Goal: Information Seeking & Learning: Check status

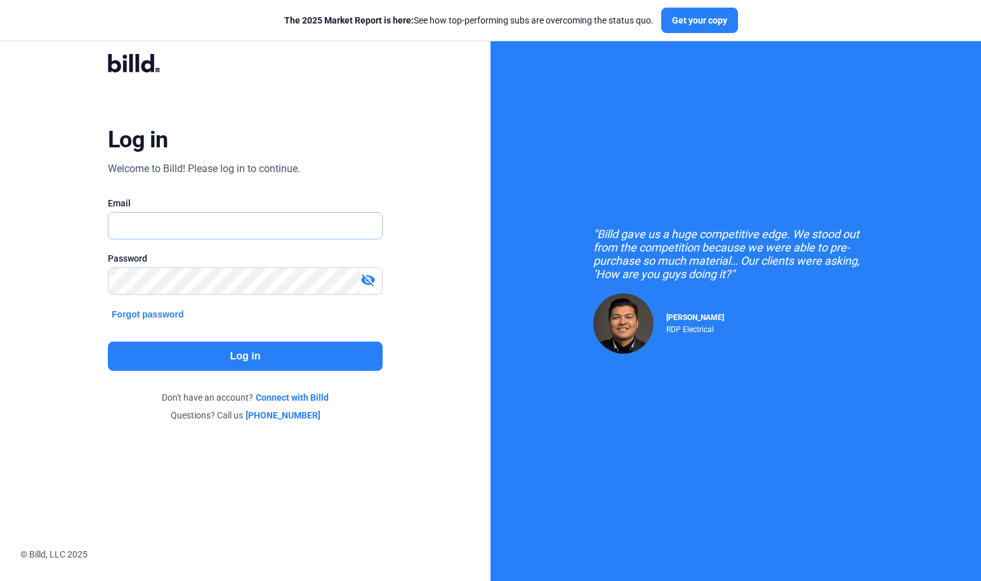
click at [161, 216] on input "text" at bounding box center [246, 226] width 274 height 26
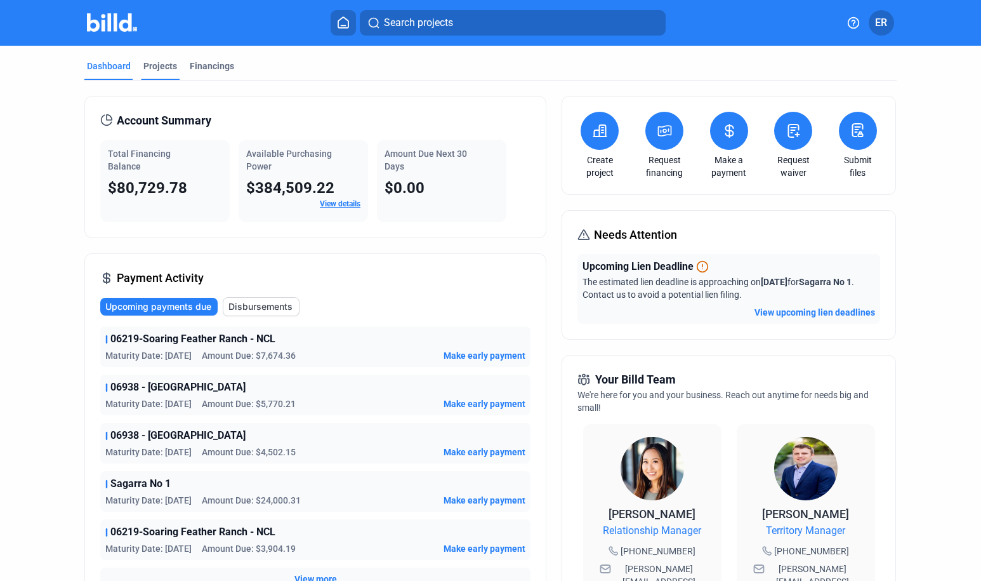
click at [148, 66] on div "Projects" at bounding box center [160, 66] width 34 height 13
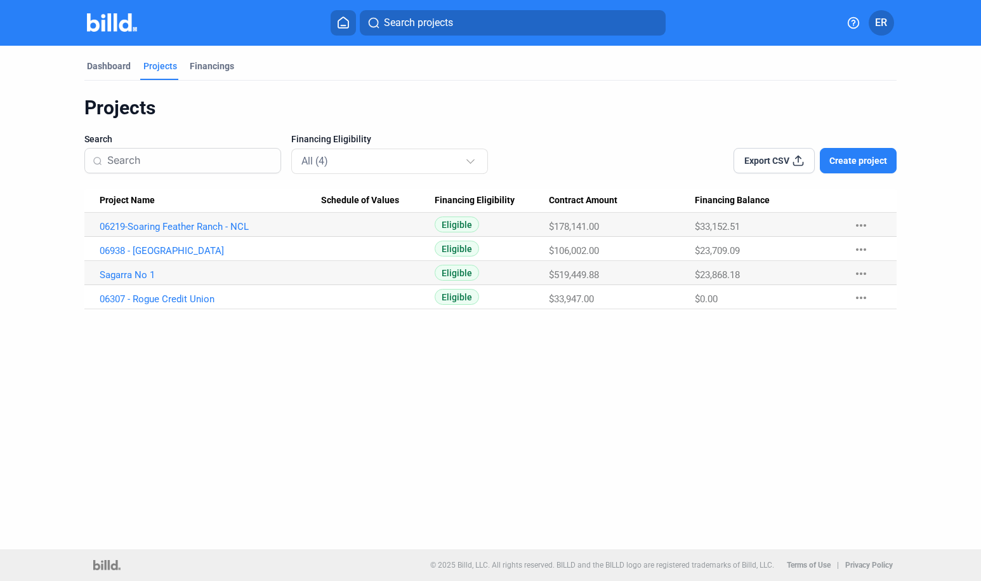
click at [322, 303] on Values at bounding box center [378, 297] width 114 height 24
click at [166, 299] on link "06307 - Rogue Credit Union" at bounding box center [211, 298] width 222 height 11
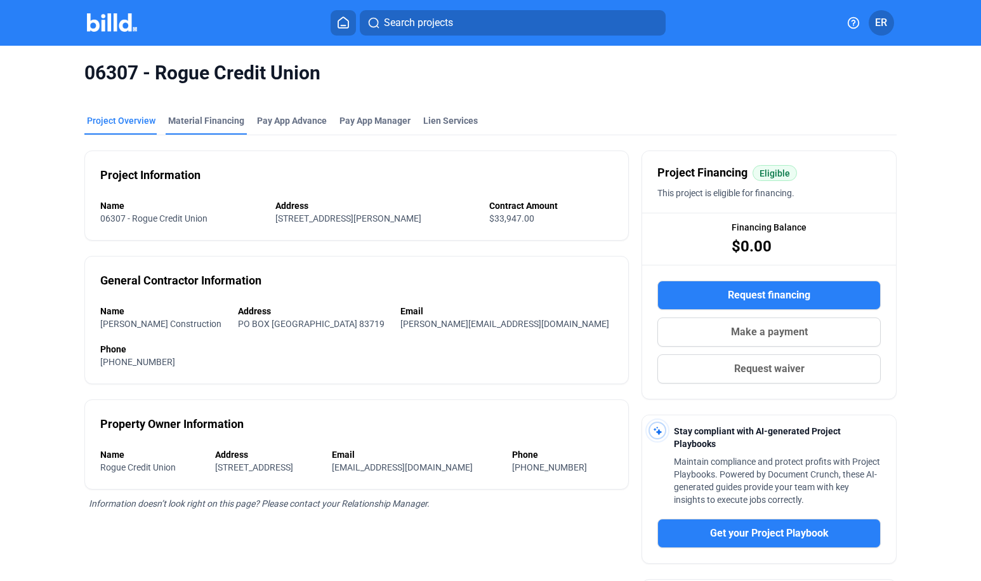
click at [218, 119] on div "Material Financing" at bounding box center [206, 120] width 76 height 13
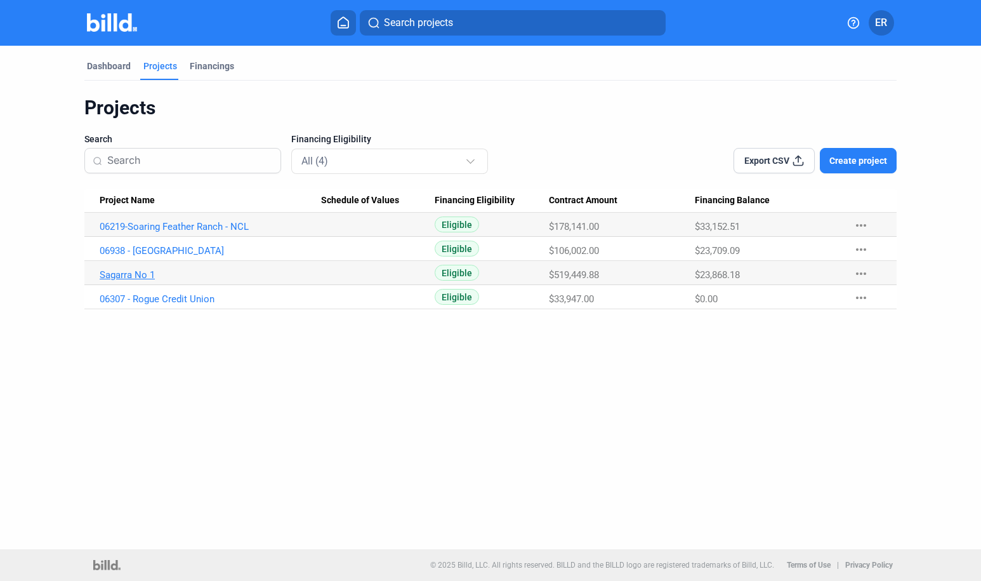
click at [135, 272] on link "Sagarra No 1" at bounding box center [211, 274] width 222 height 11
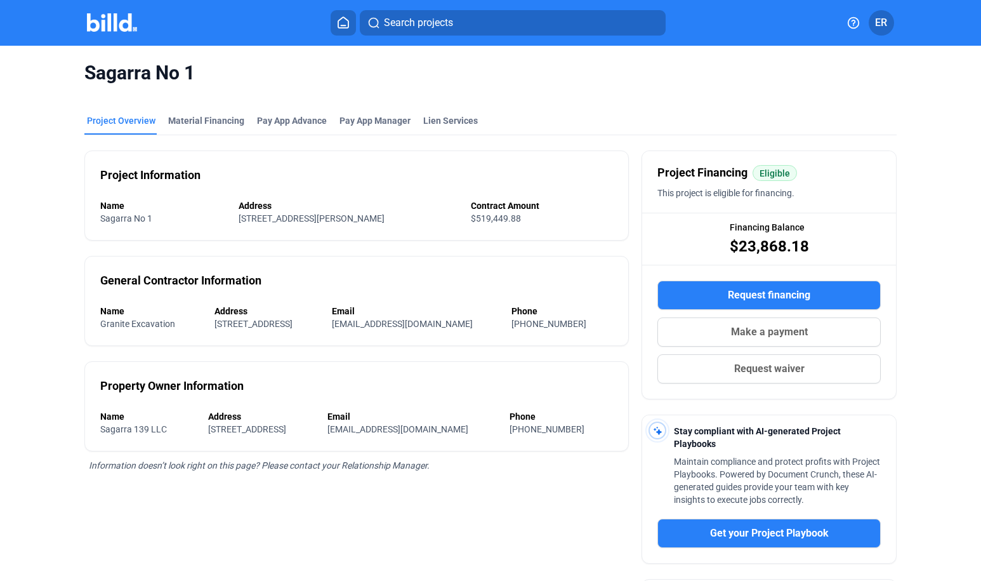
click at [197, 99] on div "Sagarra No 1" at bounding box center [490, 73] width 812 height 55
click at [210, 124] on div "Material Financing" at bounding box center [206, 120] width 76 height 13
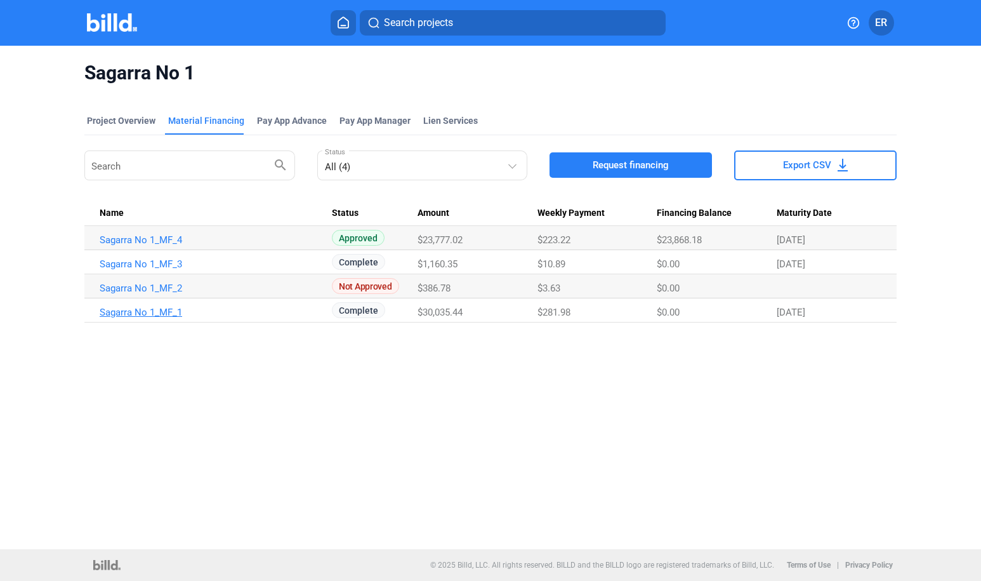
click at [161, 312] on link "Sagarra No 1_MF_1" at bounding box center [211, 312] width 222 height 11
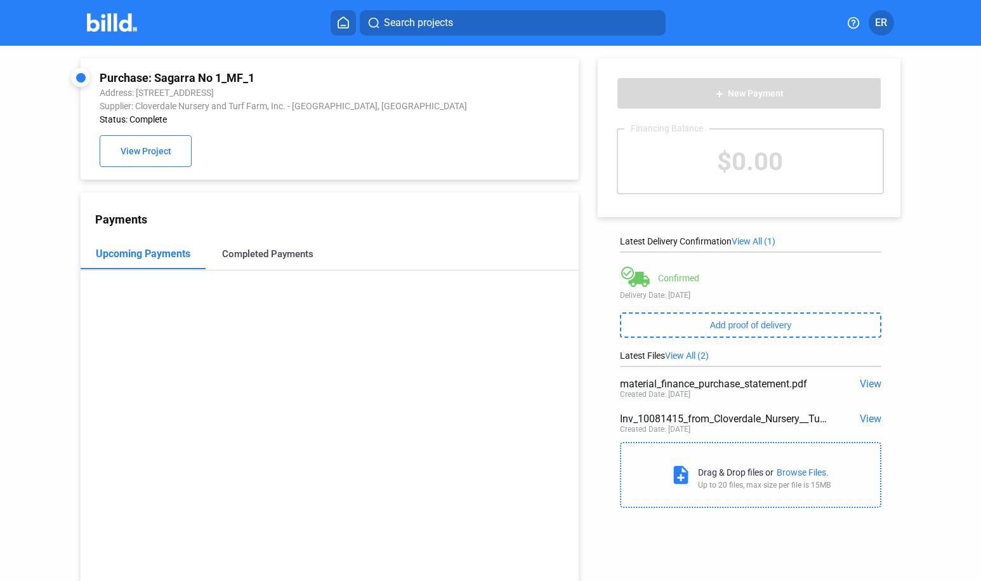
click at [251, 253] on div "Completed Payments" at bounding box center [267, 253] width 91 height 11
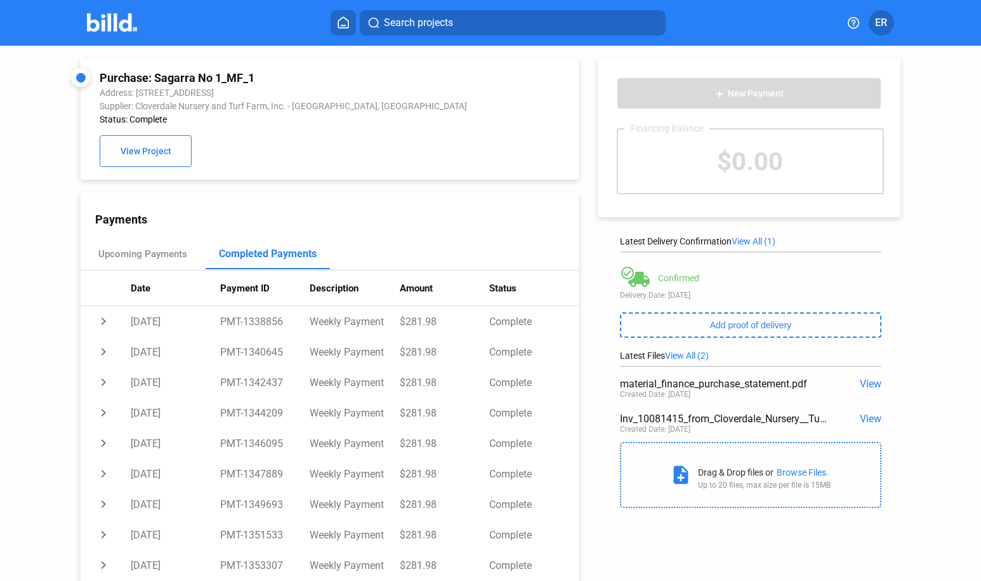
click at [331, 27] on button at bounding box center [343, 22] width 25 height 25
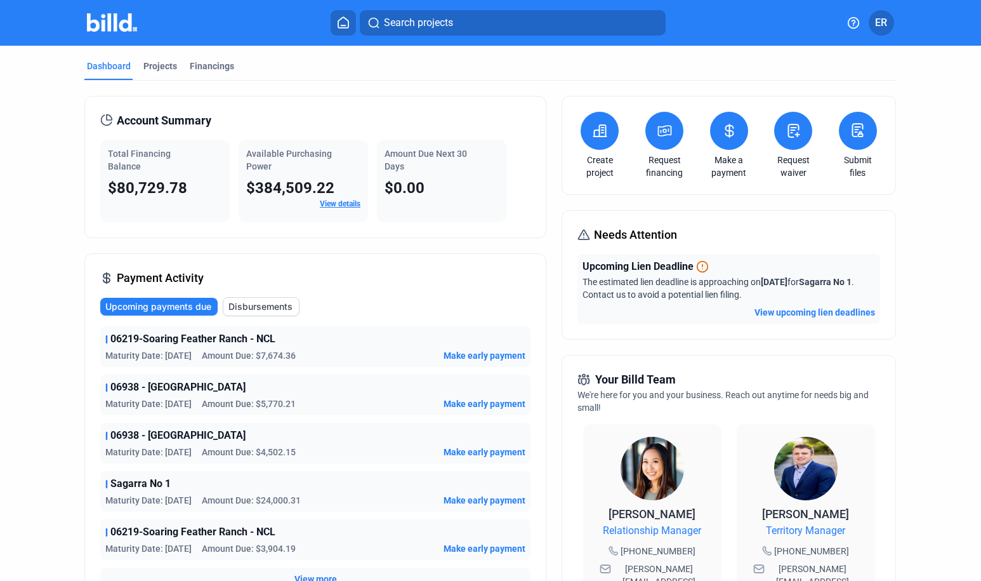
click at [730, 135] on icon at bounding box center [730, 130] width 8 height 13
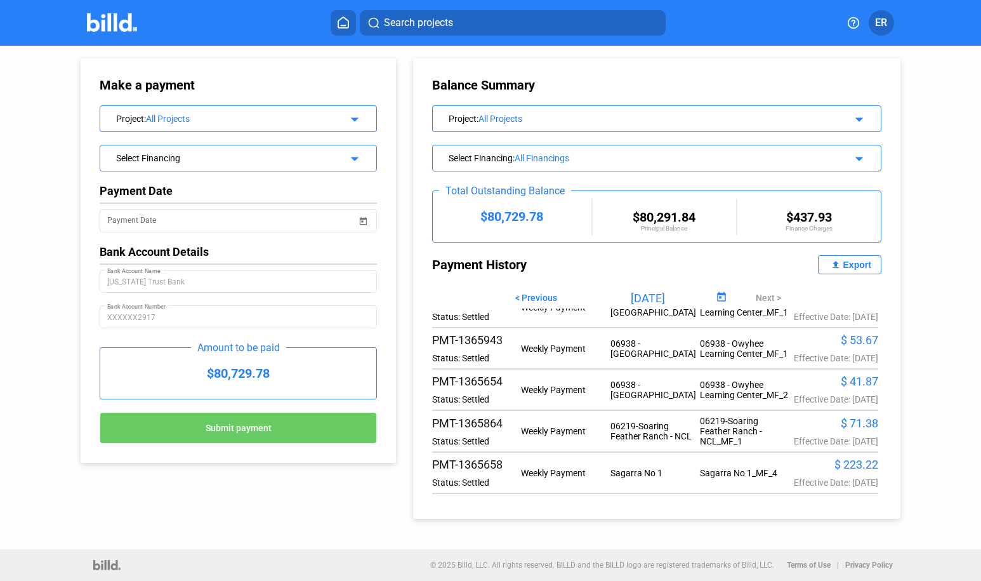
scroll to position [474, 0]
click at [547, 298] on span "< Previous" at bounding box center [536, 298] width 42 height 10
type input "[DATE]"
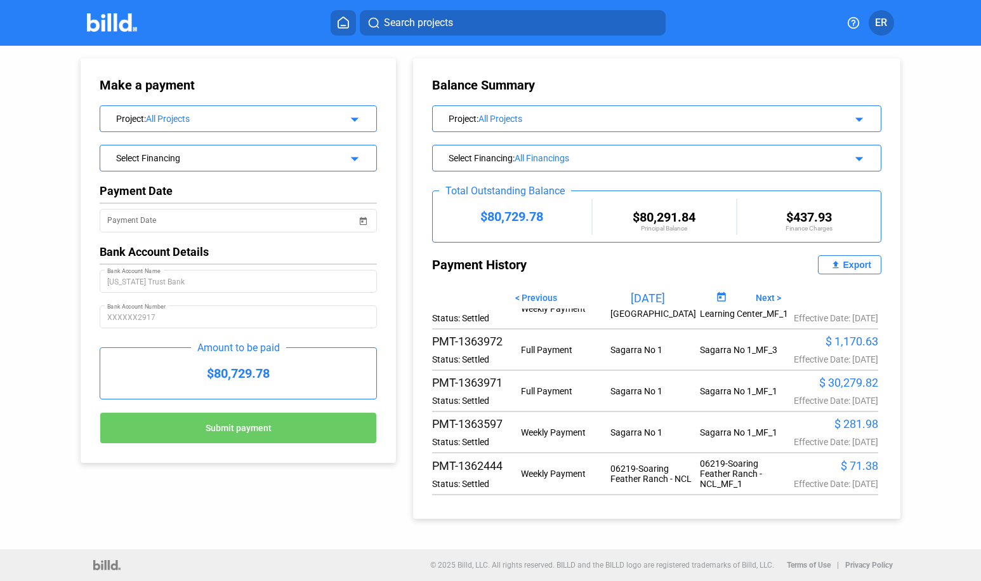
scroll to position [99, 0]
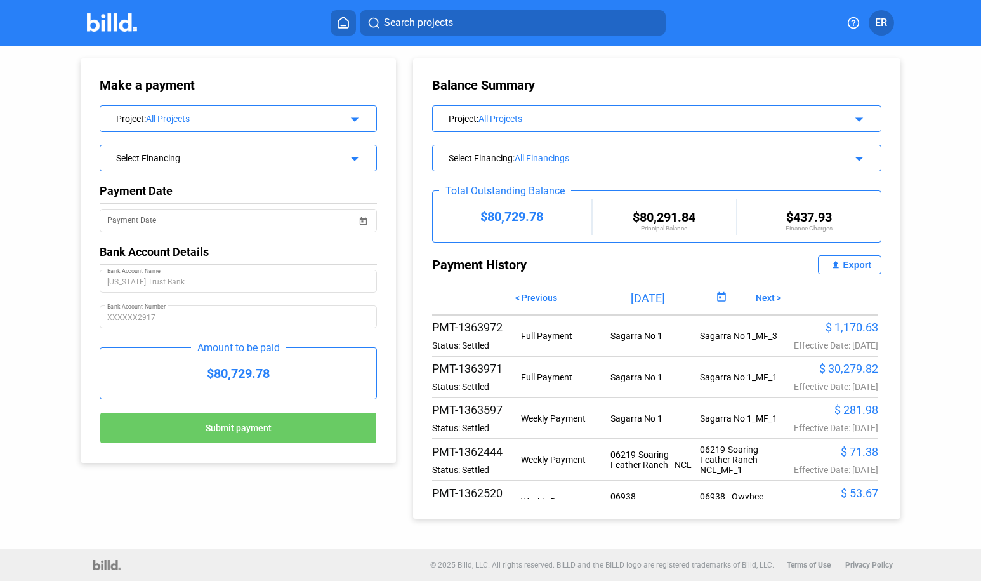
click at [493, 392] on div "PMT-1363971 Status: Settled Full Payment Sagarra No 1 Sagarra No 1_MF_1 $ 30,27…" at bounding box center [655, 377] width 446 height 30
click at [840, 375] on div "$ 30,279.82" at bounding box center [834, 368] width 90 height 13
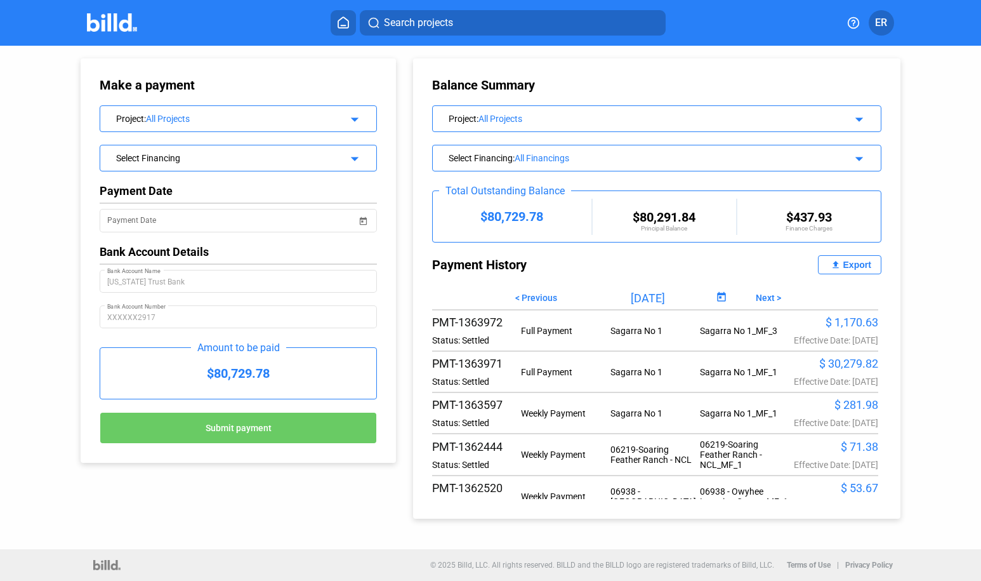
scroll to position [0, 0]
click at [847, 370] on div "$ 30,279.82" at bounding box center [834, 363] width 90 height 13
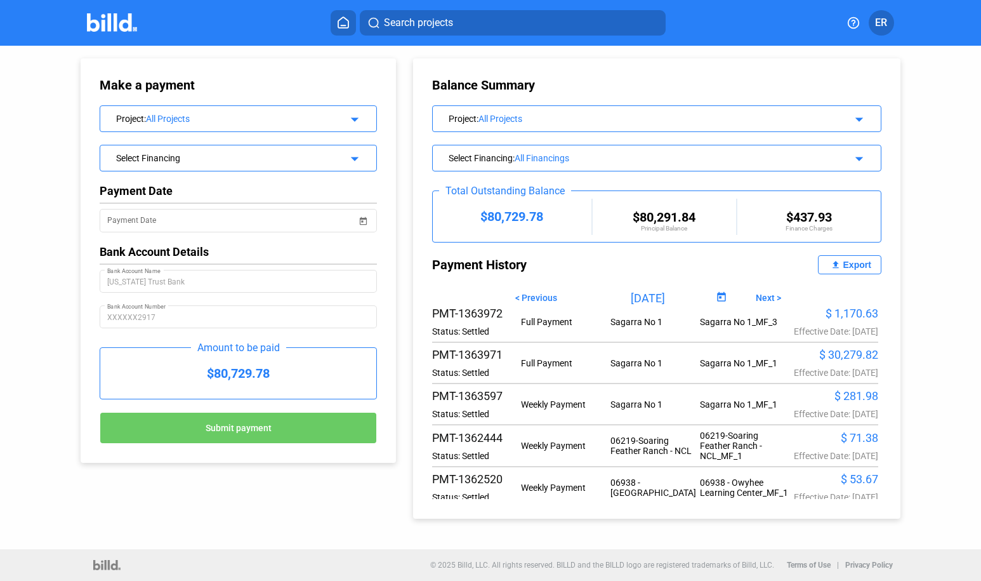
scroll to position [112, 0]
click at [488, 362] on div "PMT-1363971" at bounding box center [477, 355] width 90 height 13
click at [845, 362] on div "$ 30,279.82" at bounding box center [834, 355] width 90 height 13
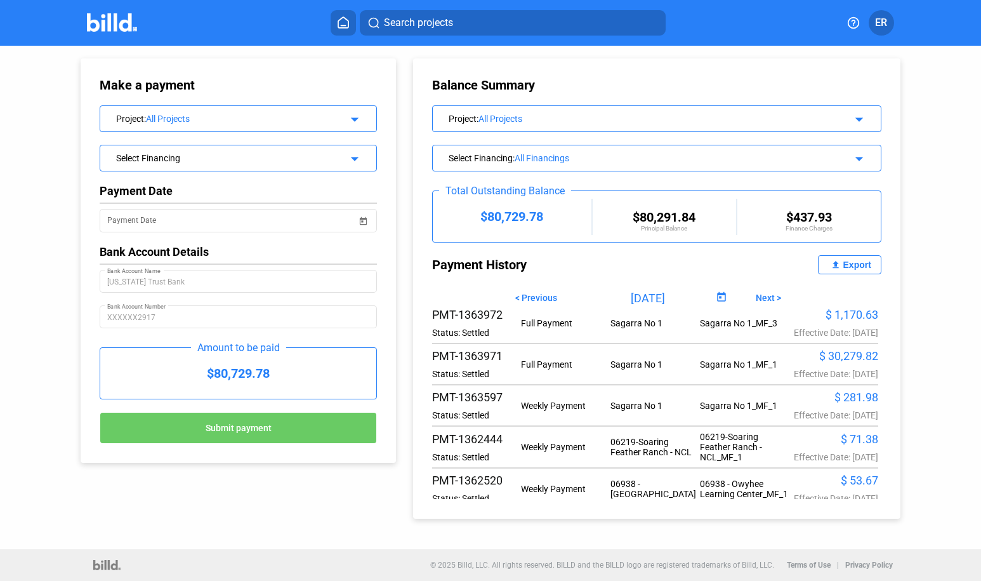
click at [529, 379] on div "PMT-1363971 Status: Settled Full Payment Sagarra No 1 Sagarra No 1_MF_1 $ 30,27…" at bounding box center [655, 364] width 446 height 30
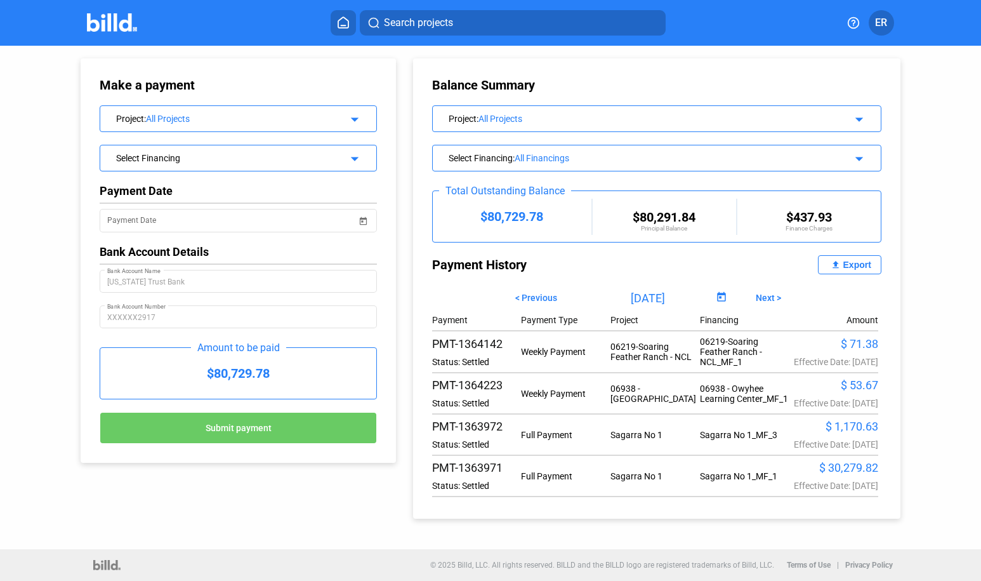
scroll to position [0, 0]
click at [343, 27] on icon at bounding box center [343, 23] width 13 height 12
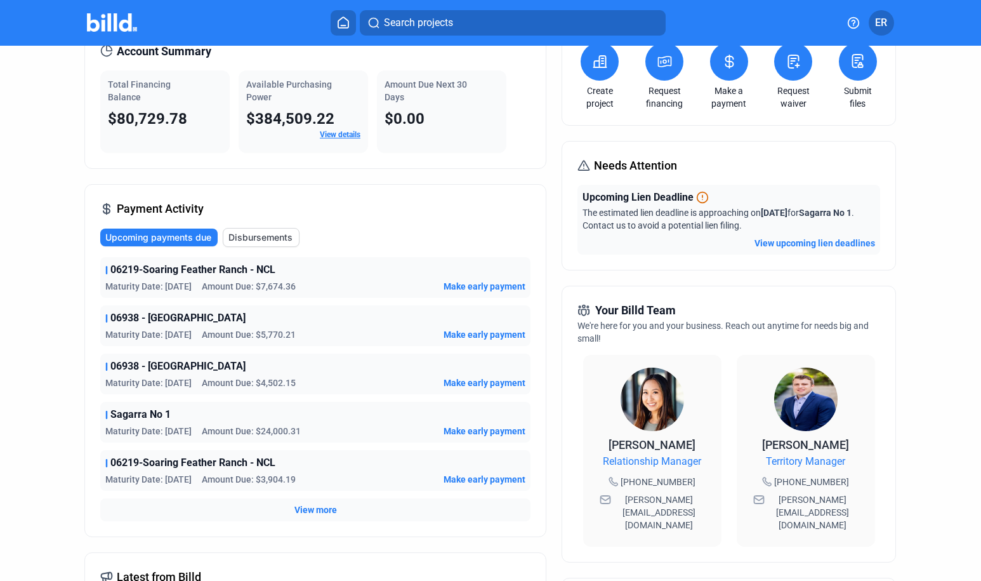
scroll to position [76, 0]
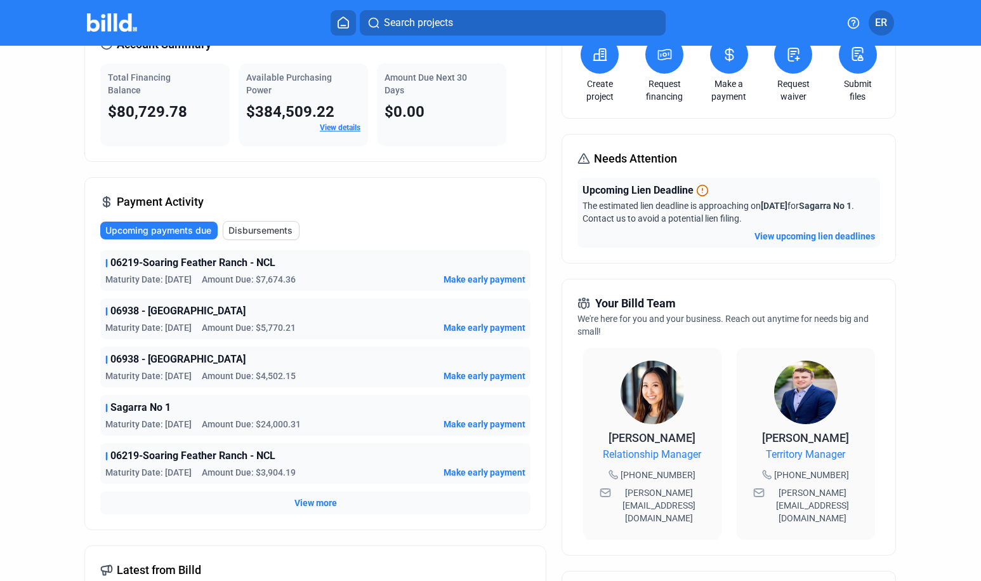
drag, startPoint x: 621, startPoint y: 493, endPoint x: 703, endPoint y: 493, distance: 82.5
click at [703, 493] on div "[PERSON_NAME] Relationship Manager [PHONE_NUMBER] [EMAIL_ADDRESS][DOMAIN_NAME]" at bounding box center [652, 444] width 138 height 192
copy span "[PERSON_NAME][EMAIL_ADDRESS][DOMAIN_NAME]"
